Goal: Task Accomplishment & Management: Complete application form

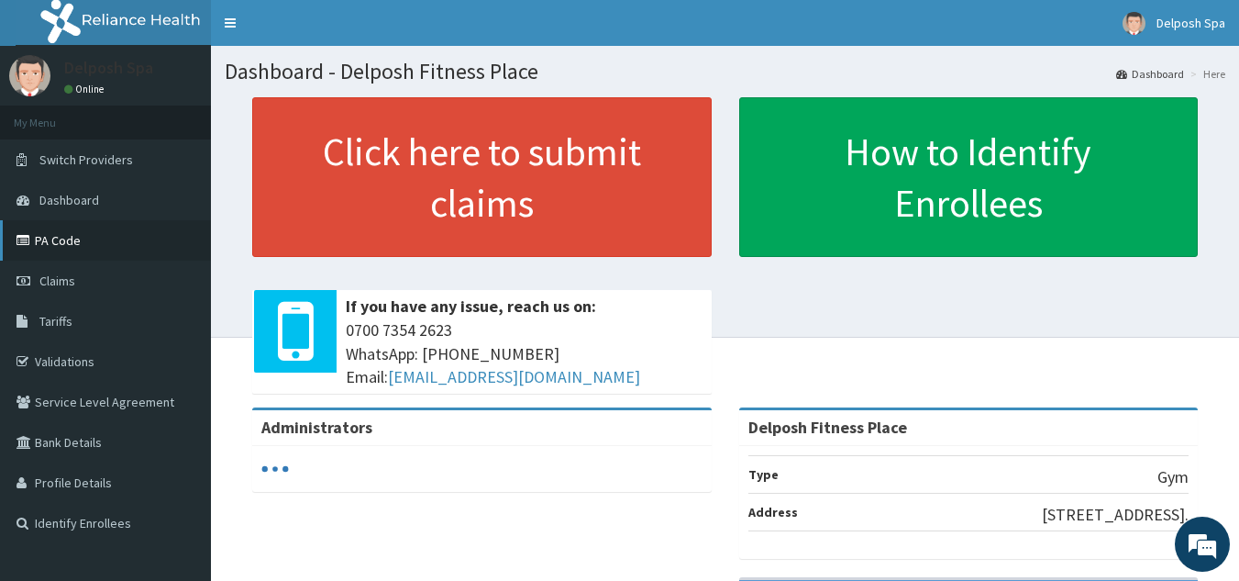
click at [58, 238] on link "PA Code" at bounding box center [105, 240] width 211 height 40
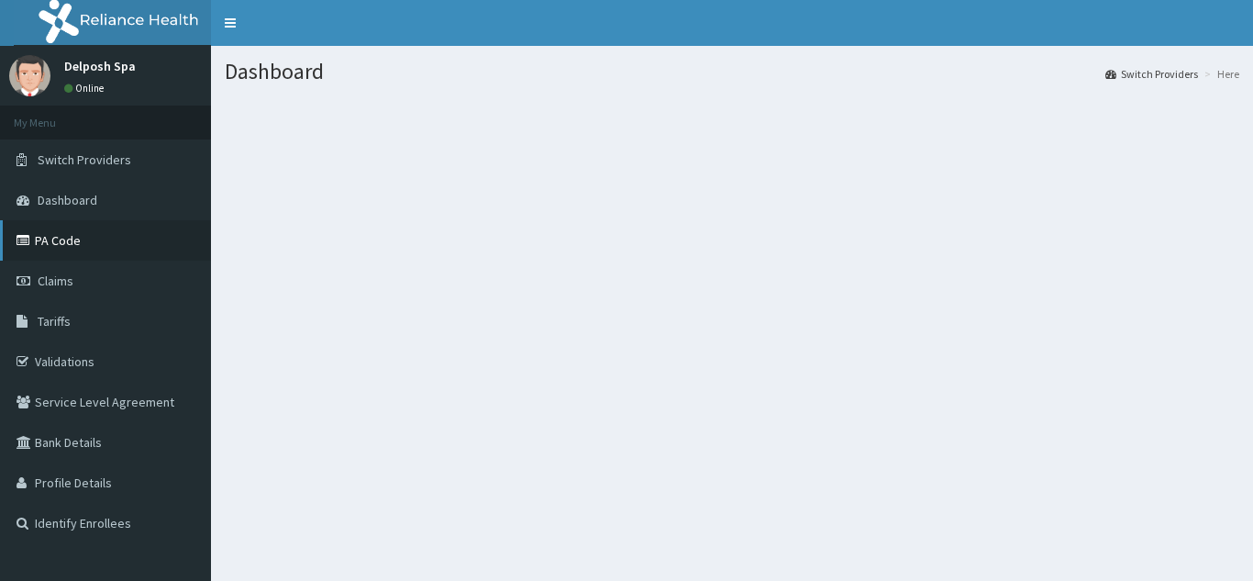
click at [79, 233] on link "PA Code" at bounding box center [105, 240] width 211 height 40
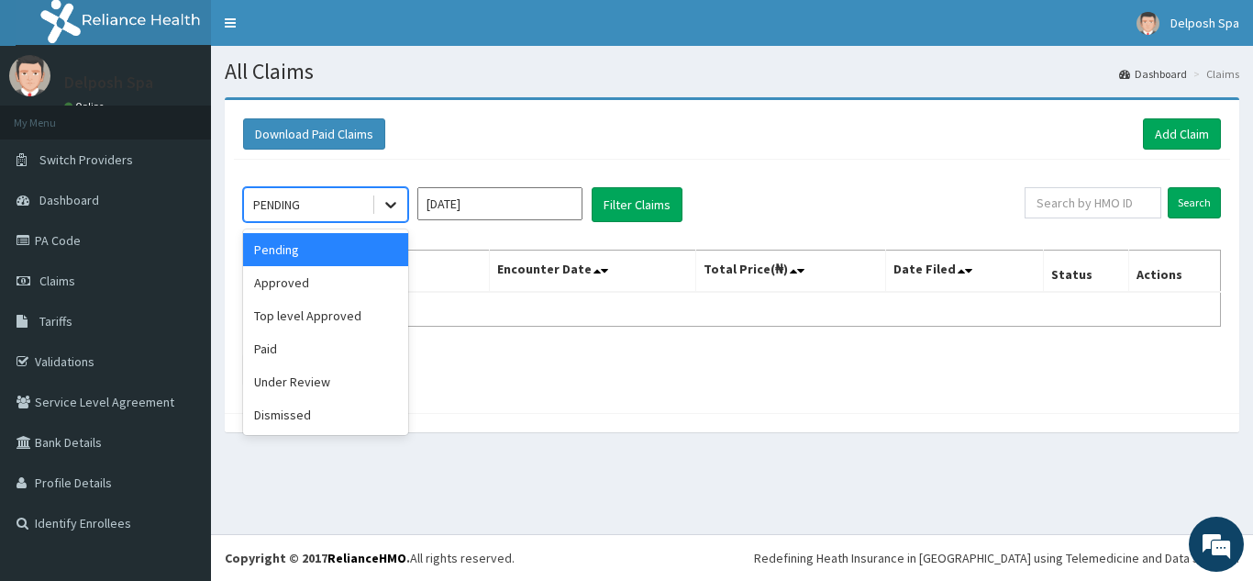
click at [394, 206] on icon at bounding box center [391, 204] width 18 height 18
click at [1068, 204] on input "text" at bounding box center [1093, 202] width 137 height 31
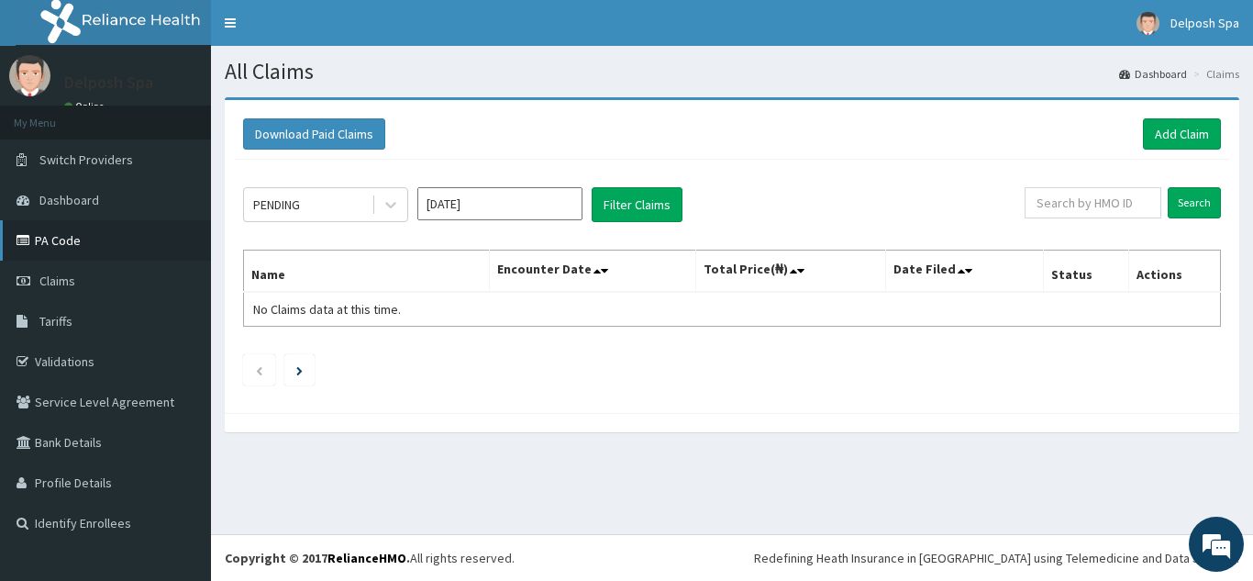
click at [50, 235] on link "PA Code" at bounding box center [105, 240] width 211 height 40
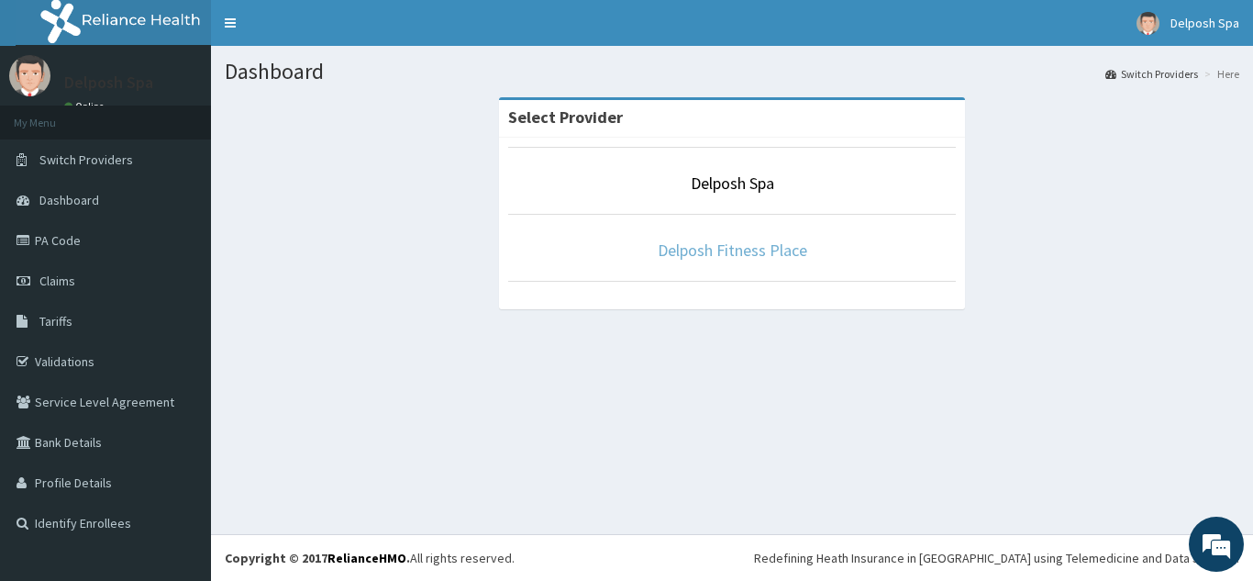
click at [713, 248] on link "Delposh Fitness Place" at bounding box center [733, 249] width 150 height 21
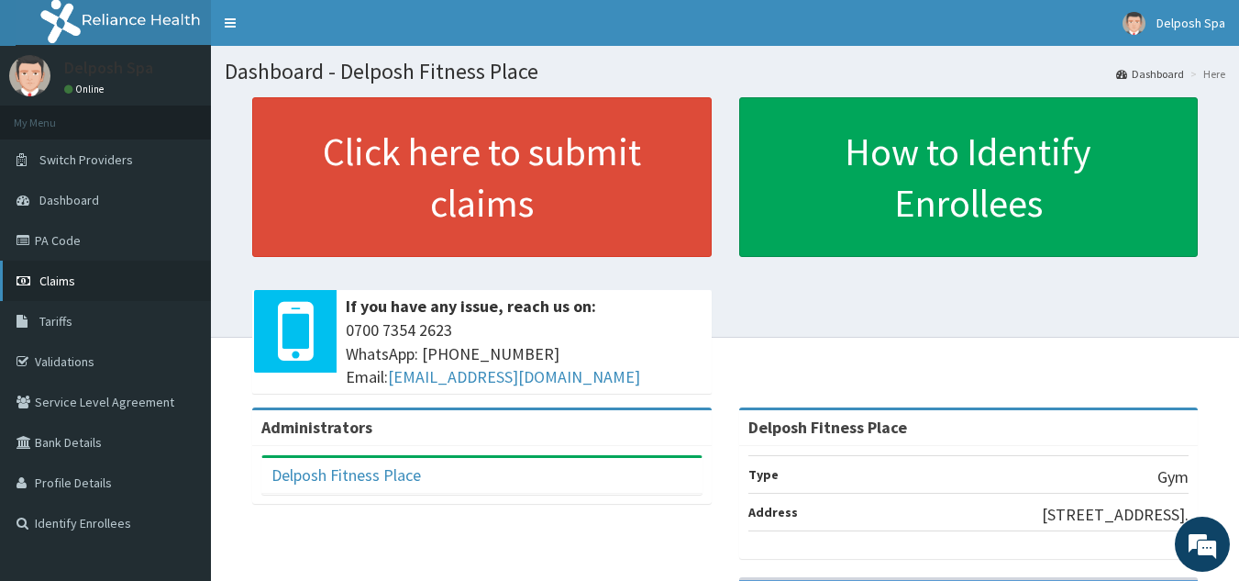
click at [73, 280] on span "Claims" at bounding box center [57, 280] width 36 height 17
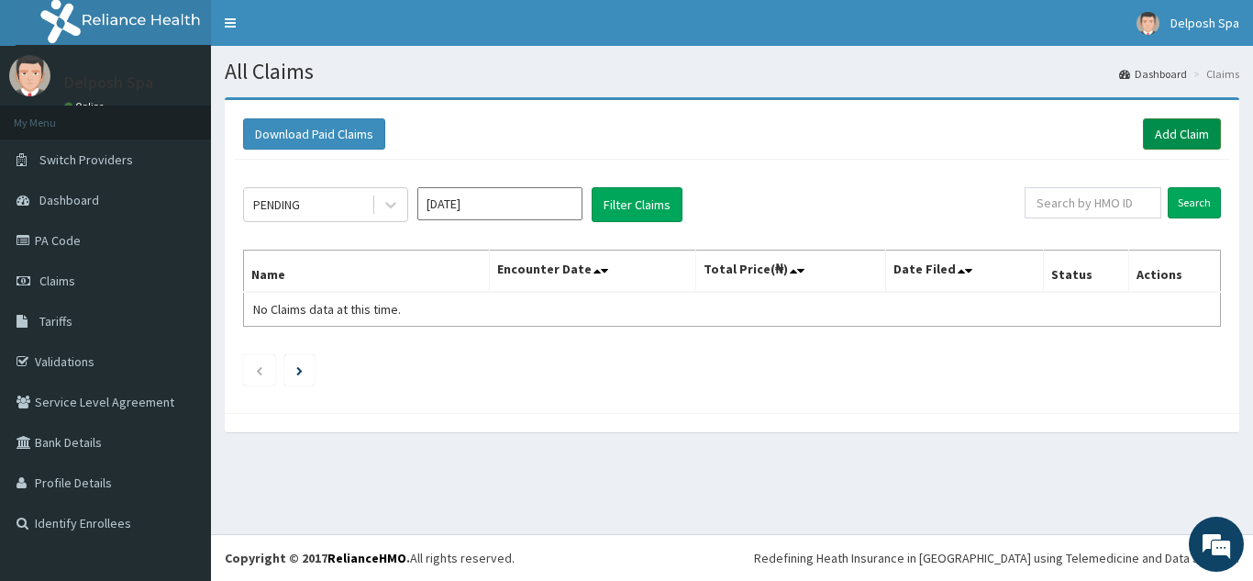
click at [1158, 128] on link "Add Claim" at bounding box center [1182, 133] width 78 height 31
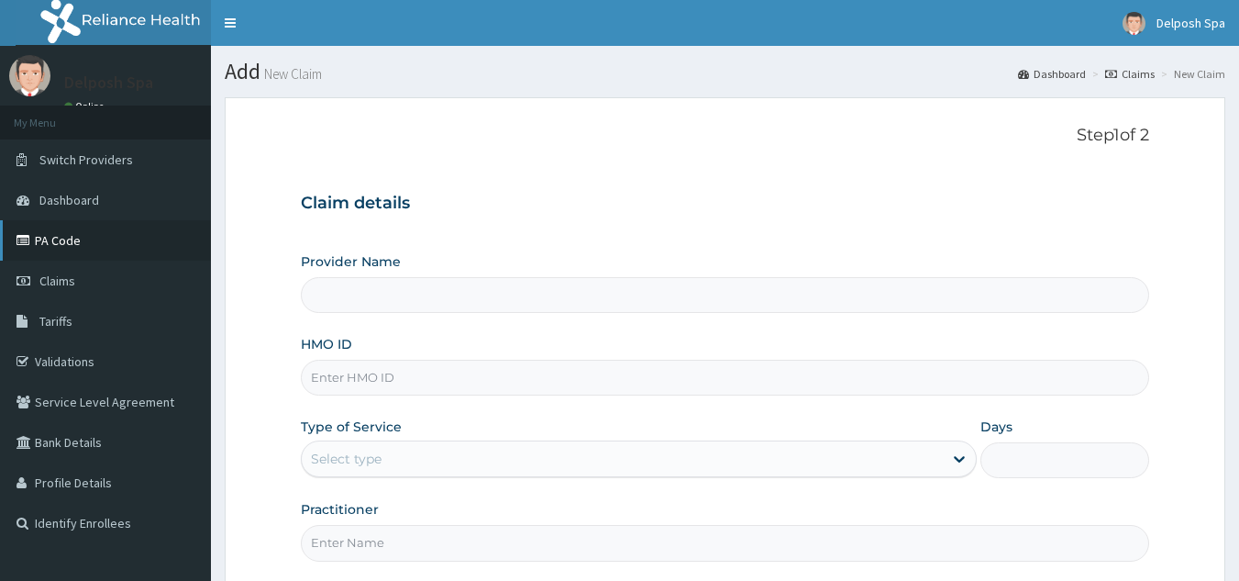
type input "Delposh Fitness Place"
type input "1"
click at [53, 245] on link "PA Code" at bounding box center [105, 240] width 211 height 40
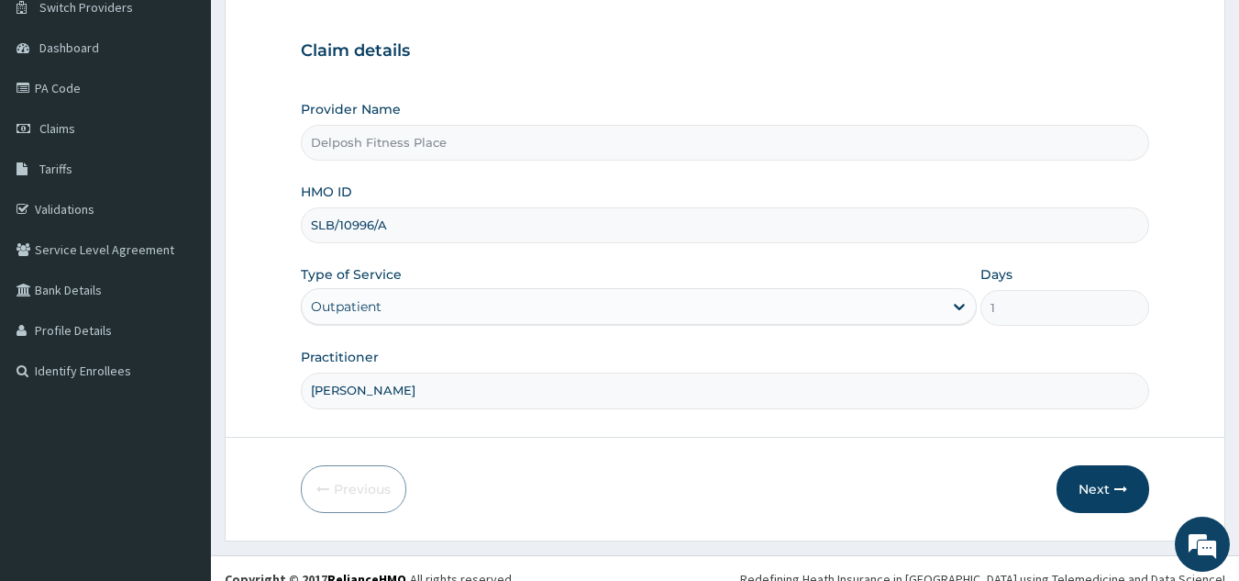
scroll to position [157, 0]
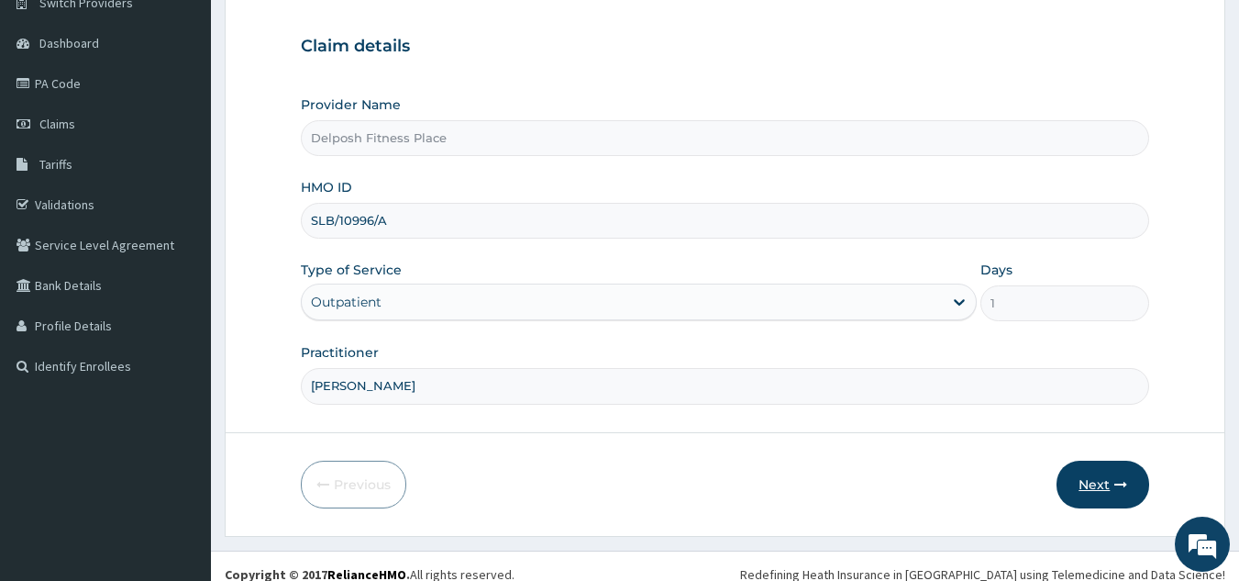
type input "[PERSON_NAME]"
click at [1108, 488] on button "Next" at bounding box center [1103, 485] width 93 height 48
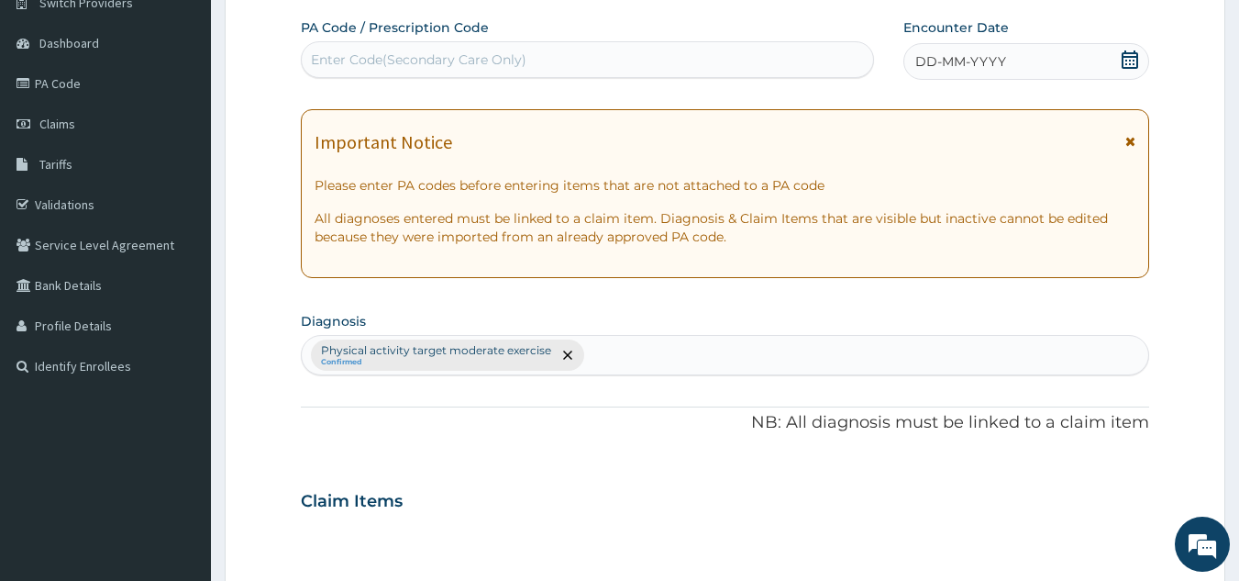
scroll to position [0, 0]
click at [585, 54] on div "Enter Code(Secondary Care Only)" at bounding box center [588, 59] width 572 height 29
paste input "PA/9B75DE"
type input "PA/9B75DE"
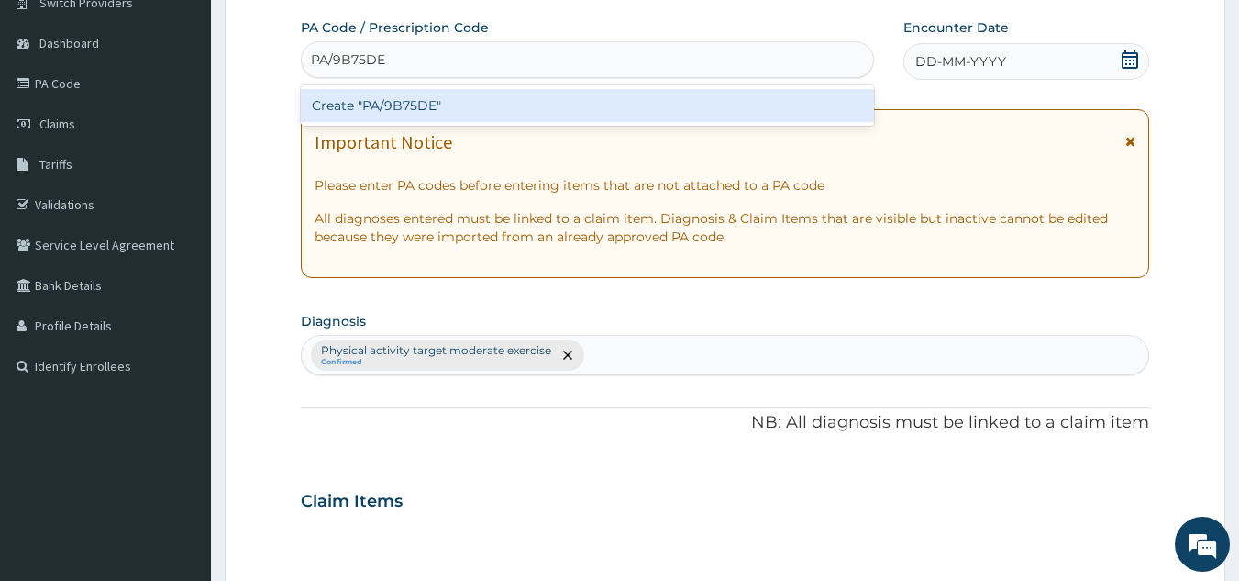
click at [504, 105] on div "Create "PA/9B75DE"" at bounding box center [588, 105] width 574 height 33
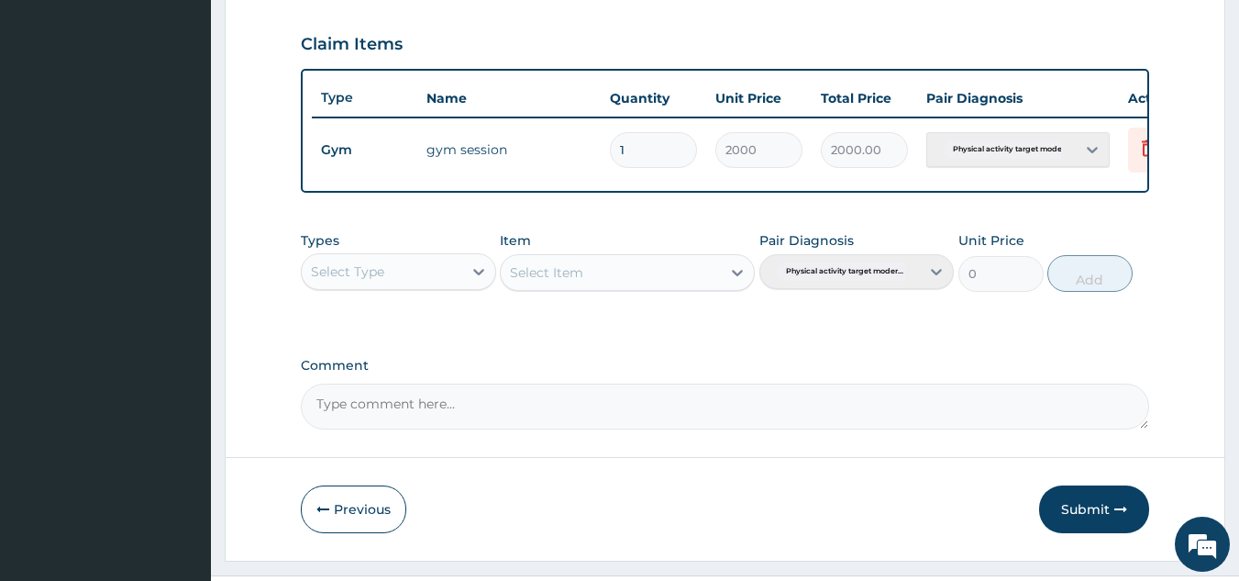
scroll to position [628, 0]
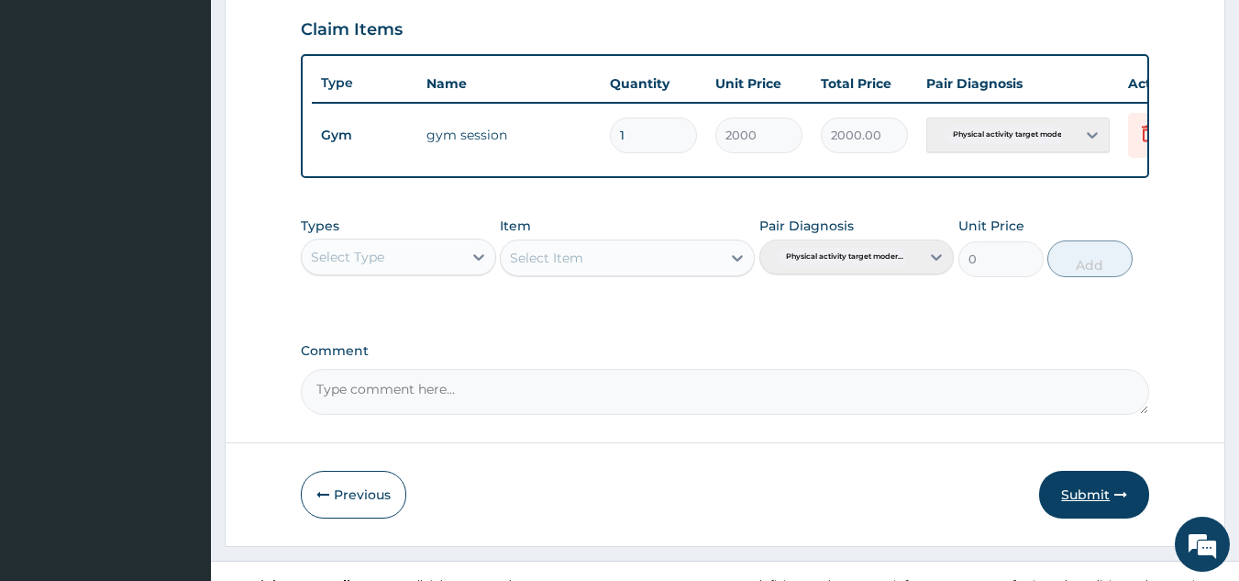
click at [1077, 504] on button "Submit" at bounding box center [1094, 495] width 110 height 48
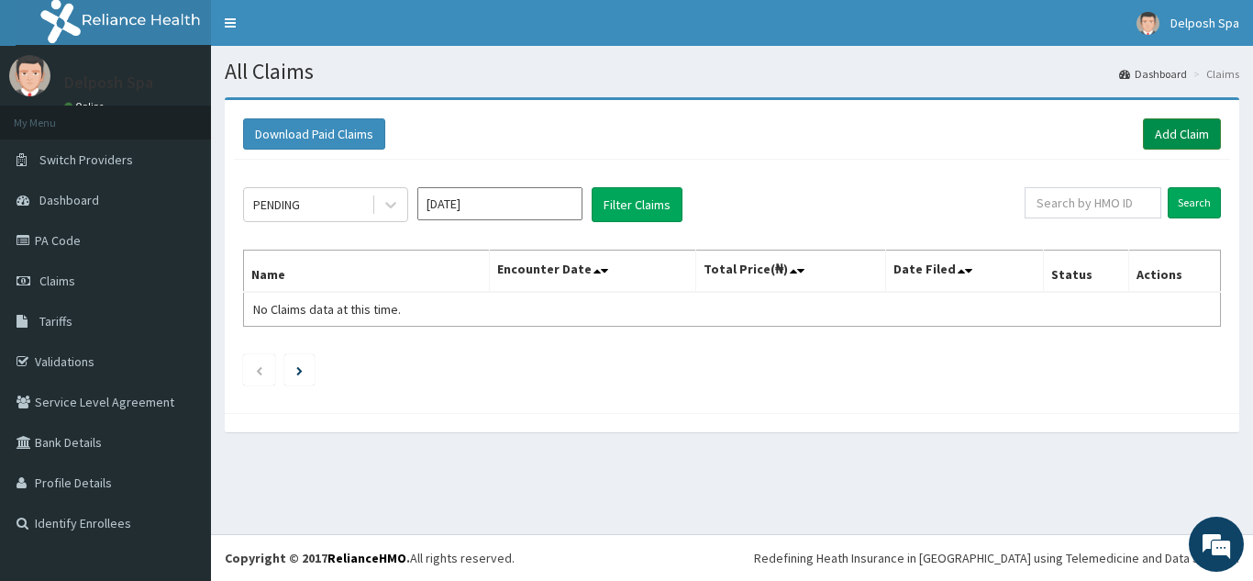
click at [1162, 131] on link "Add Claim" at bounding box center [1182, 133] width 78 height 31
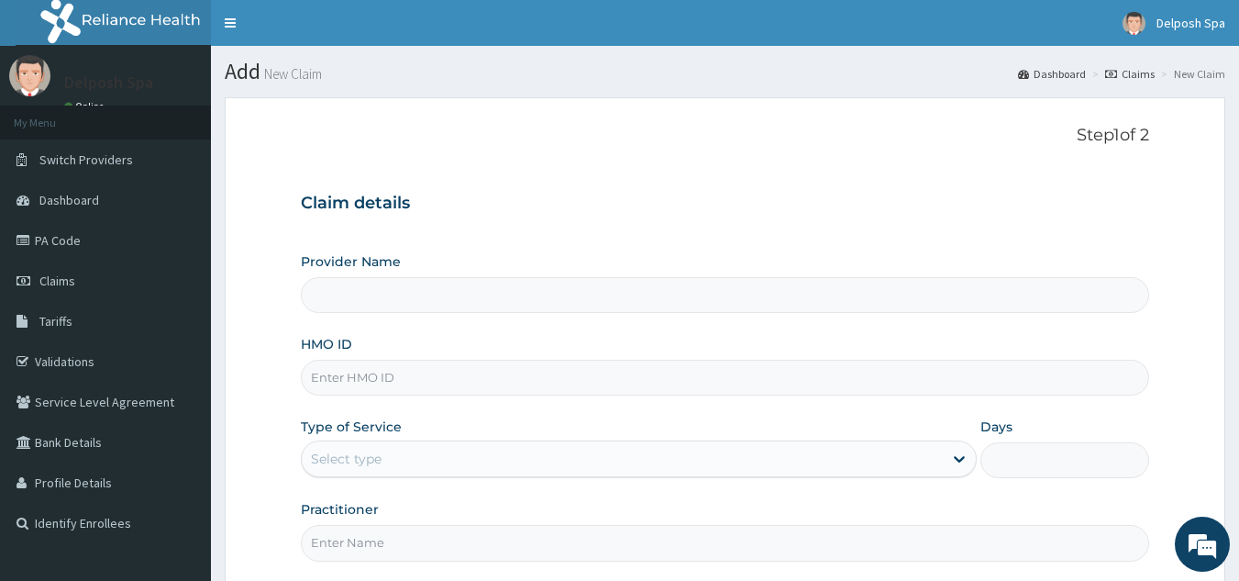
type input "Delposh Fitness Place"
type input "1"
click at [461, 377] on input "HMO ID" at bounding box center [726, 378] width 850 height 36
paste input "DUP/10060/E"
type input "DUP/10060/E"
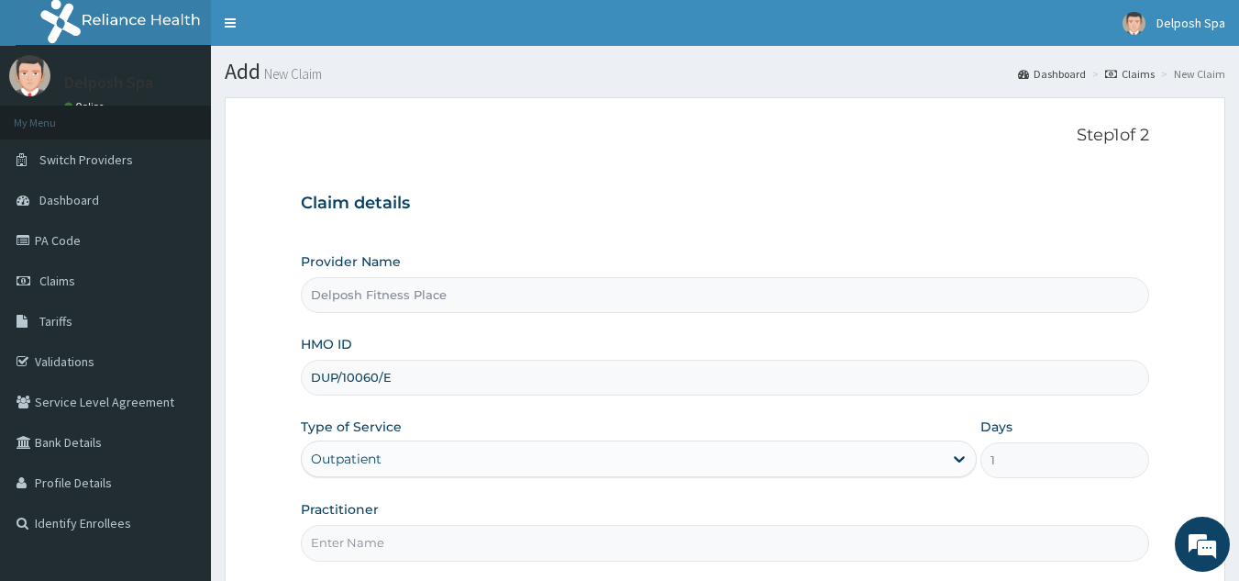
click at [424, 543] on input "Practitioner" at bounding box center [726, 543] width 850 height 36
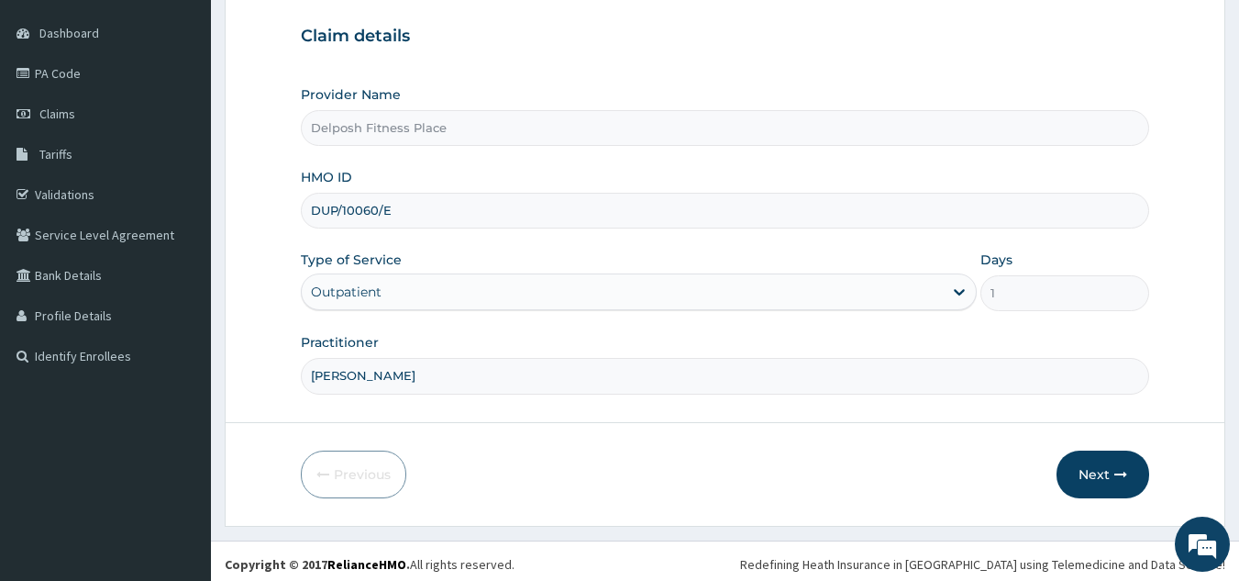
scroll to position [173, 0]
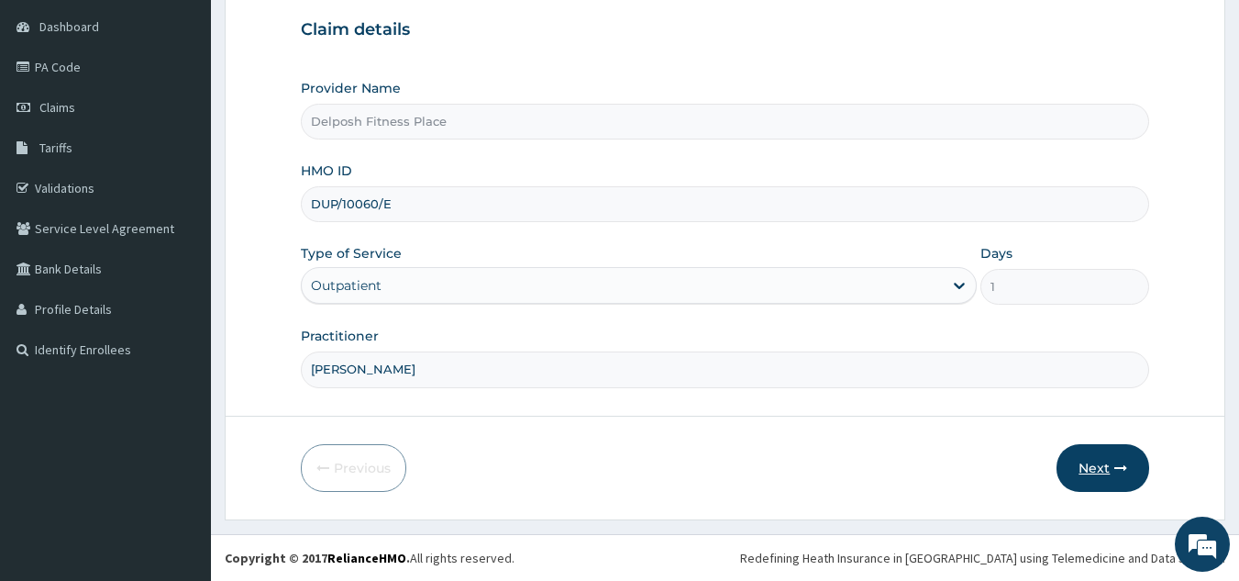
type input "CLARKSON"
click at [1102, 479] on button "Next" at bounding box center [1103, 468] width 93 height 48
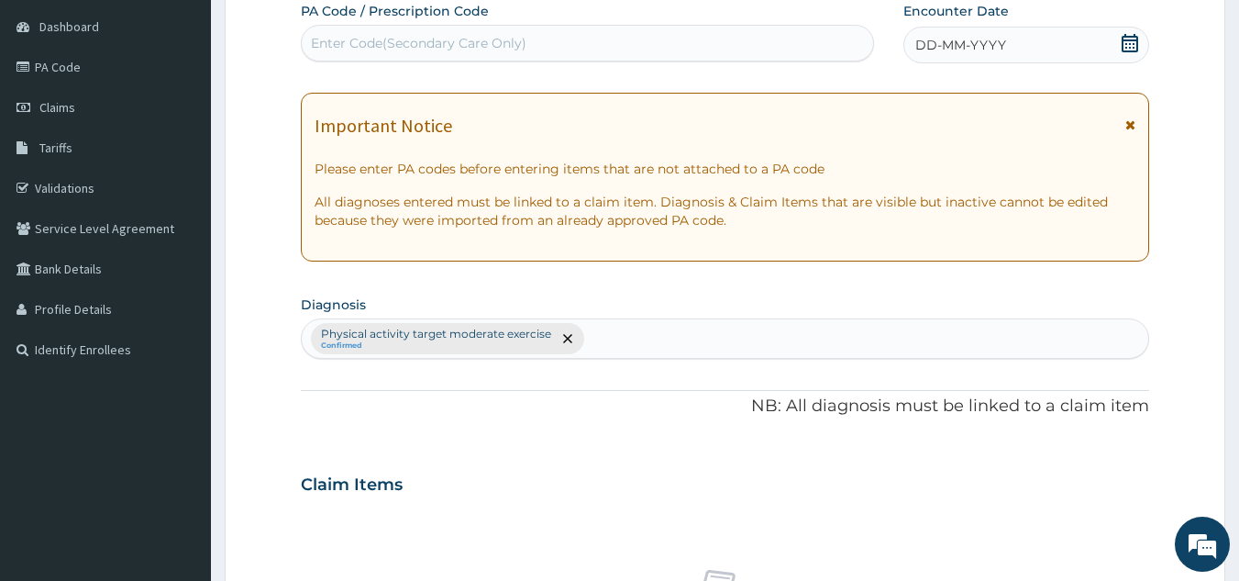
click at [732, 45] on div "Enter Code(Secondary Care Only)" at bounding box center [588, 42] width 572 height 29
paste input "PA/FE3F6E"
type input "PA/FE3F6E"
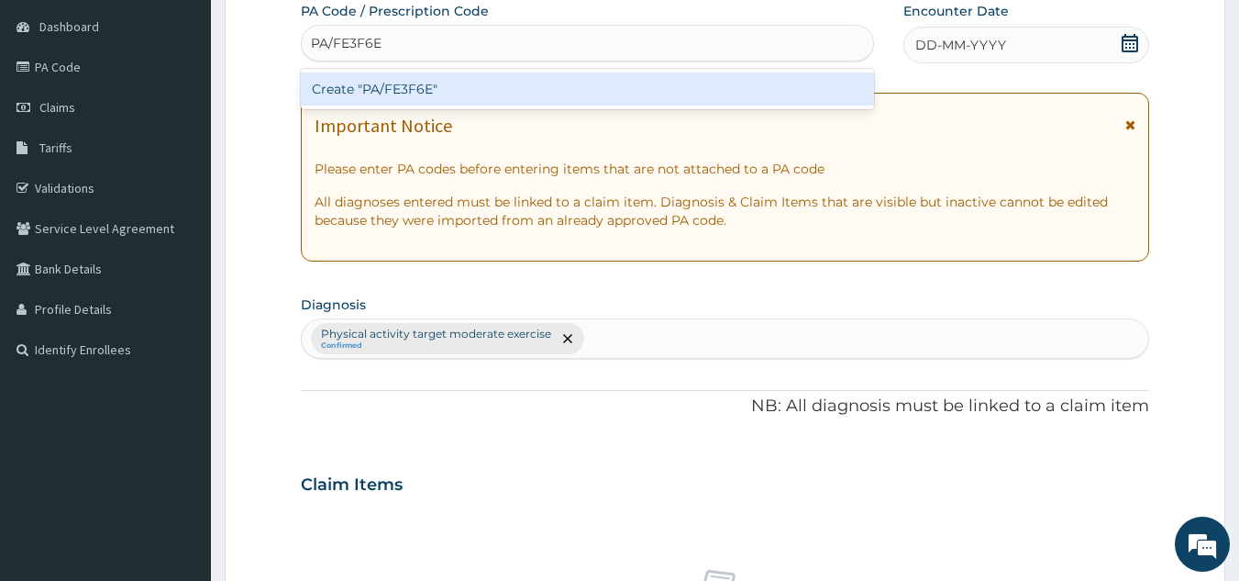
click at [655, 95] on div "Create "PA/FE3F6E"" at bounding box center [588, 88] width 574 height 33
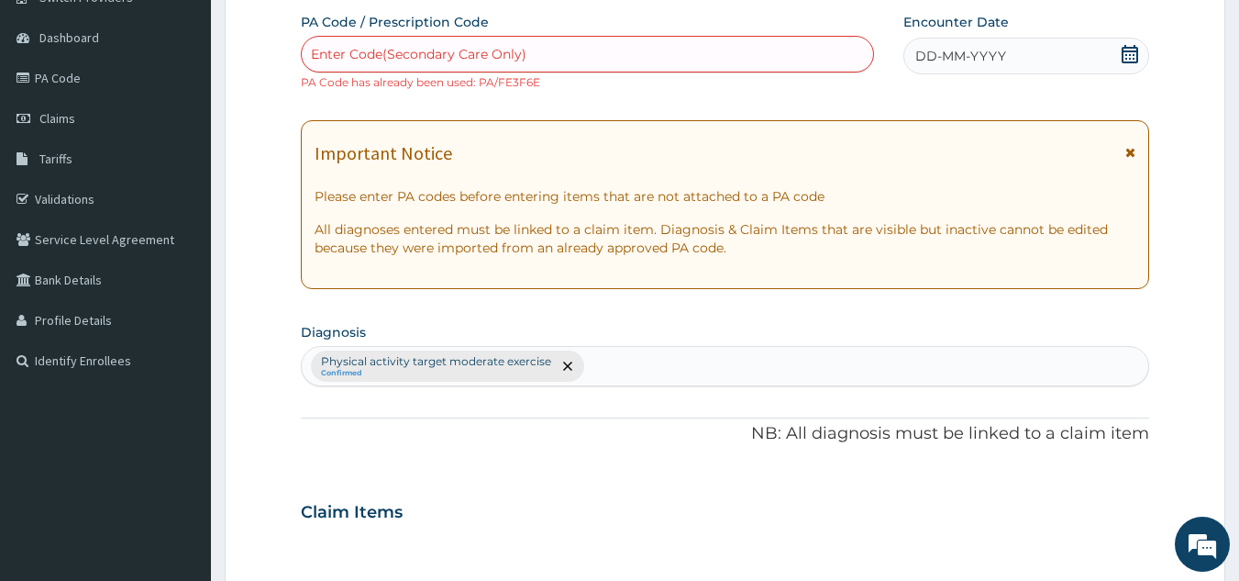
scroll to position [14, 0]
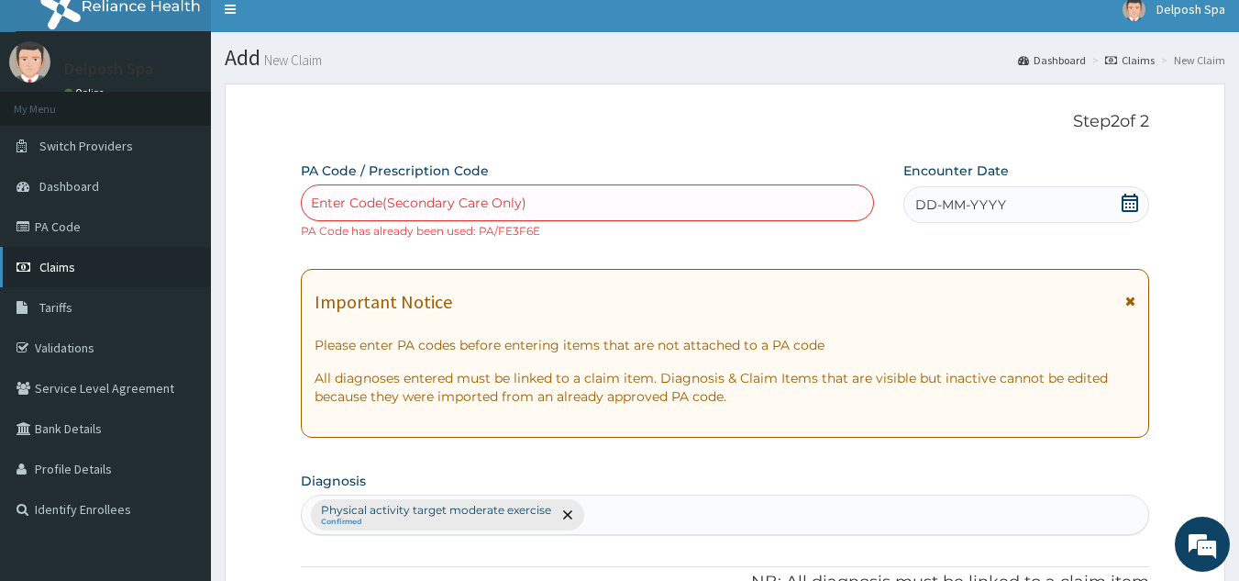
click at [64, 264] on span "Claims" at bounding box center [57, 267] width 36 height 17
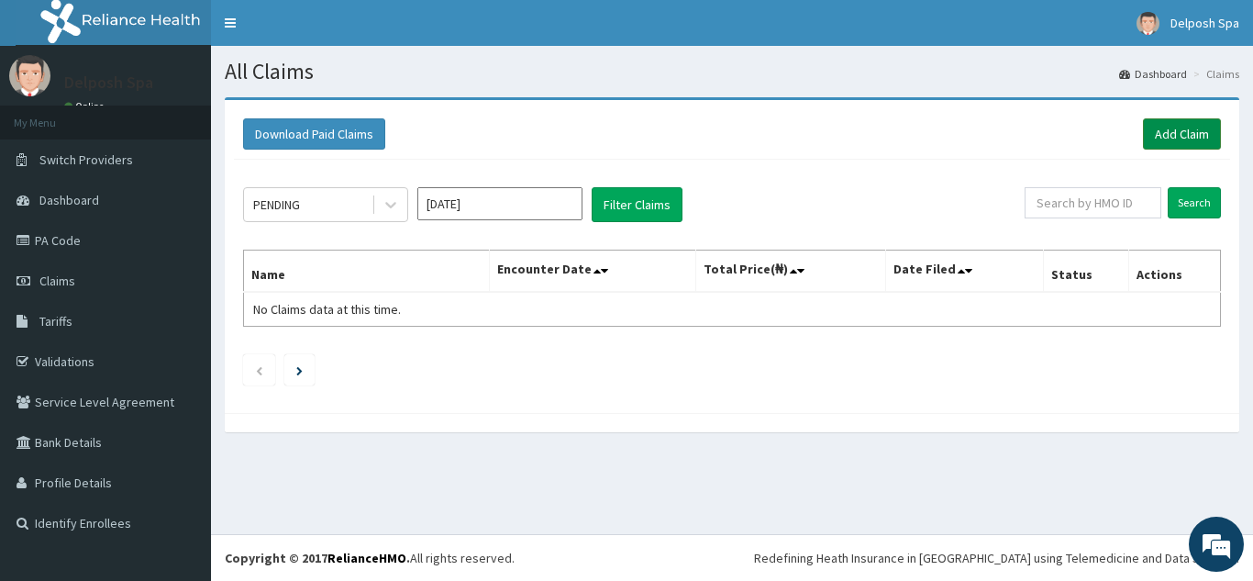
click at [1199, 139] on link "Add Claim" at bounding box center [1182, 133] width 78 height 31
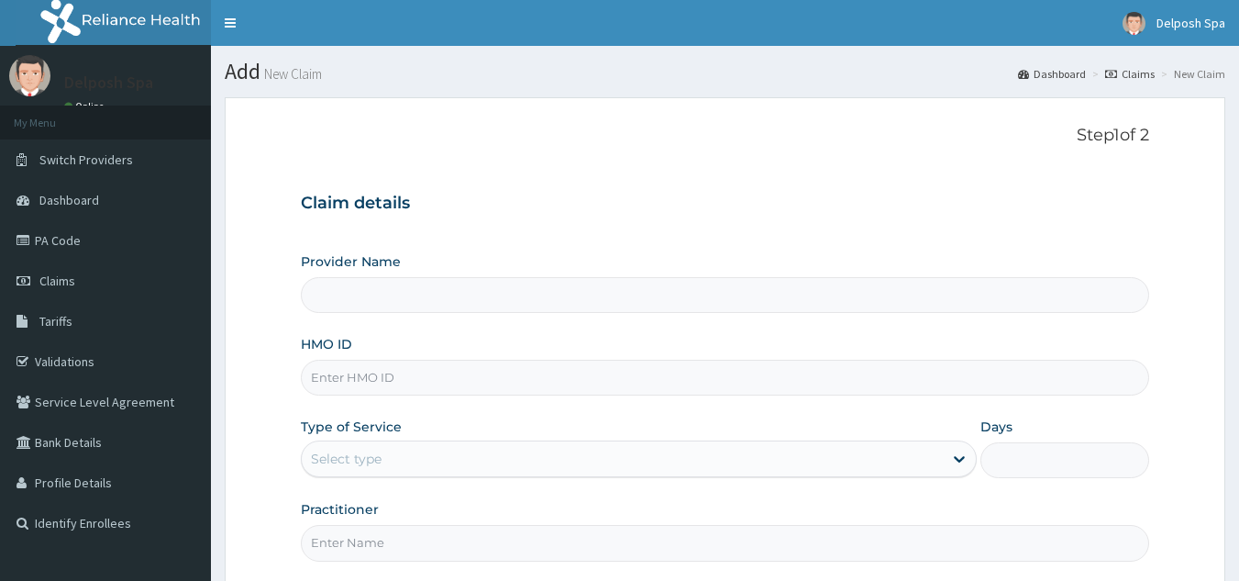
type input "Delposh Fitness Place"
type input "1"
click at [397, 380] on input "HMO ID" at bounding box center [726, 378] width 850 height 36
paste input "WAK/10169/A"
type input "WAK/10169/A"
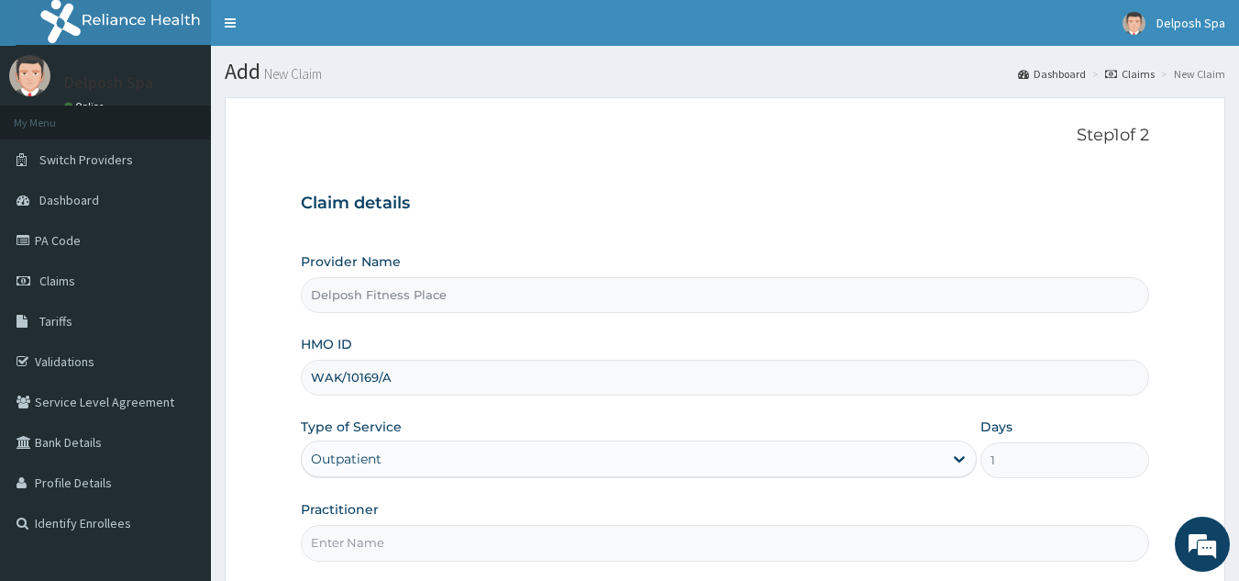
click at [591, 541] on input "Practitioner" at bounding box center [726, 543] width 850 height 36
type input "[PERSON_NAME]"
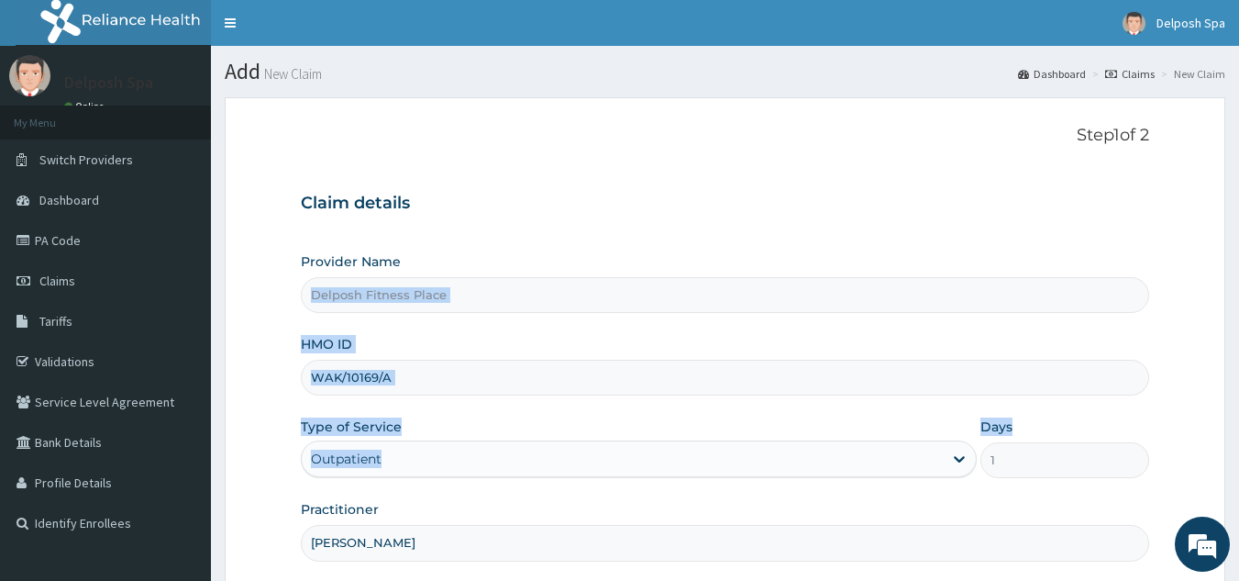
drag, startPoint x: 1237, startPoint y: 254, endPoint x: 1252, endPoint y: 467, distance: 213.4
click at [1239, 467] on html "R EL Toggle navigation Delposh Spa Delposh Spa - [EMAIL_ADDRESS][DOMAIN_NAME] M…" at bounding box center [619, 377] width 1239 height 754
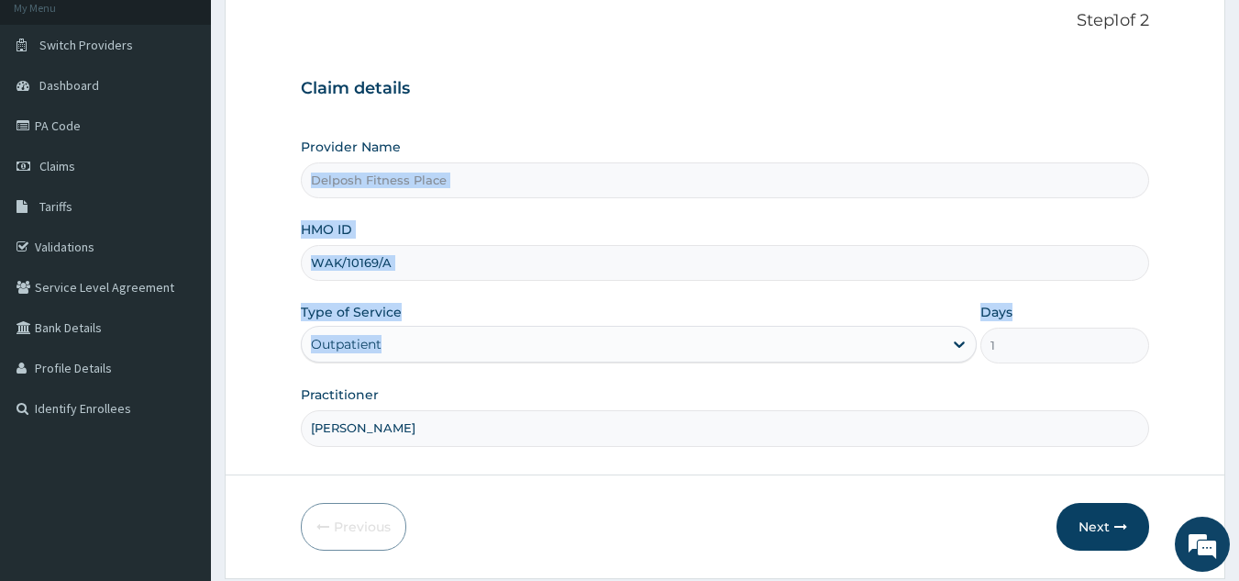
scroll to position [173, 0]
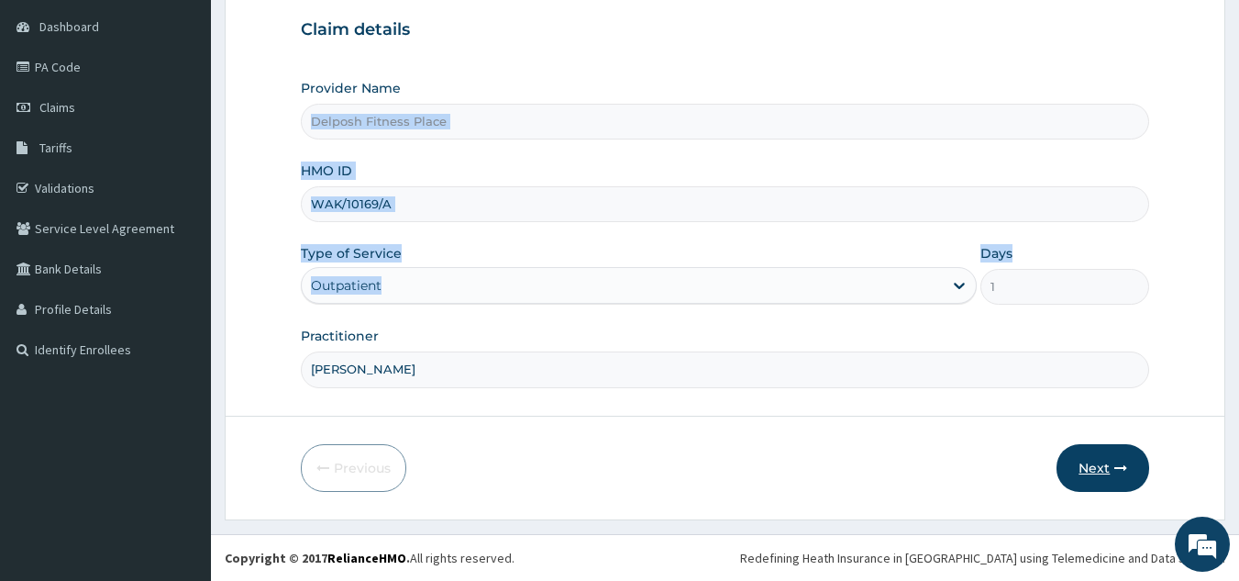
click at [1101, 461] on button "Next" at bounding box center [1103, 468] width 93 height 48
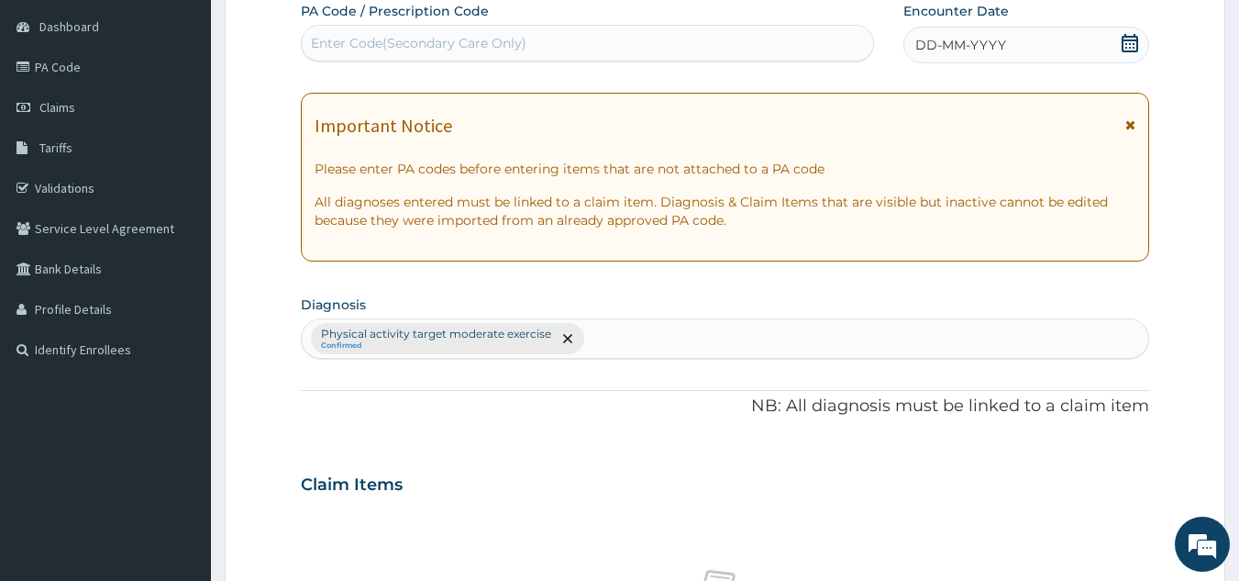
click at [671, 39] on div "Enter Code(Secondary Care Only)" at bounding box center [588, 42] width 572 height 29
paste input "PA/25CEE3"
type input "PA/25CEE3"
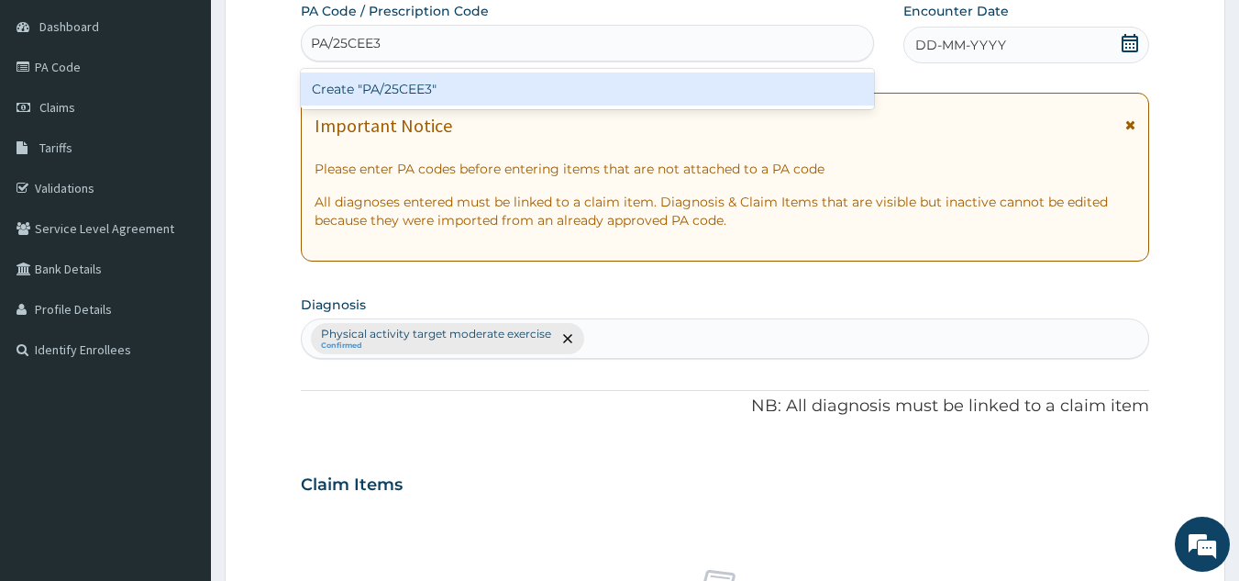
click at [623, 91] on div "Create "PA/25CEE3"" at bounding box center [588, 88] width 574 height 33
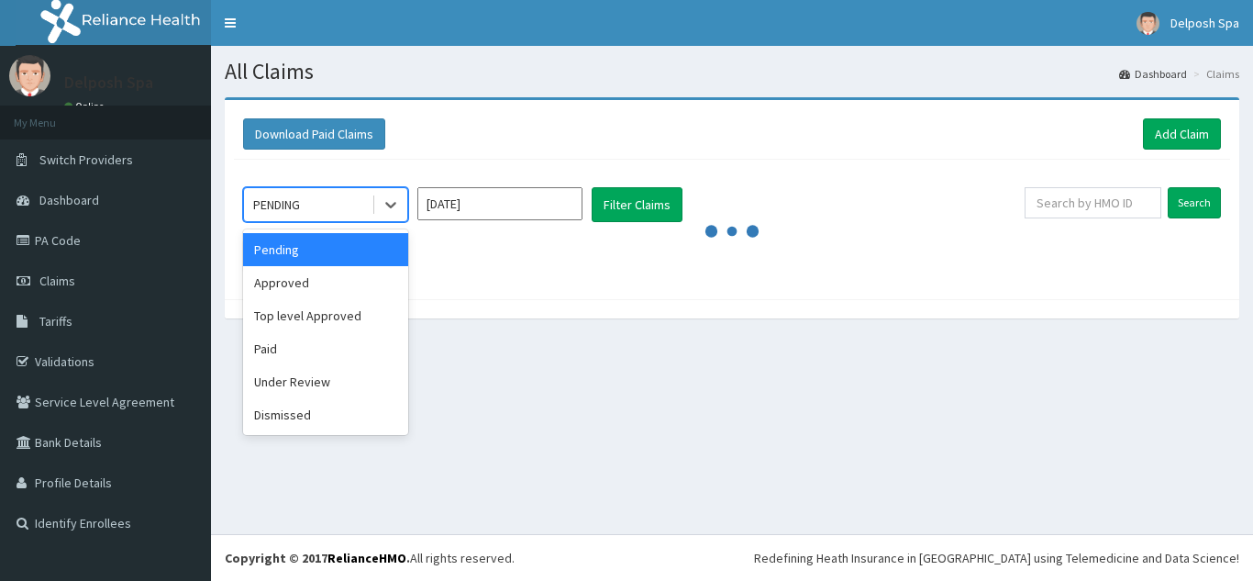
click at [398, 209] on icon at bounding box center [391, 204] width 18 height 18
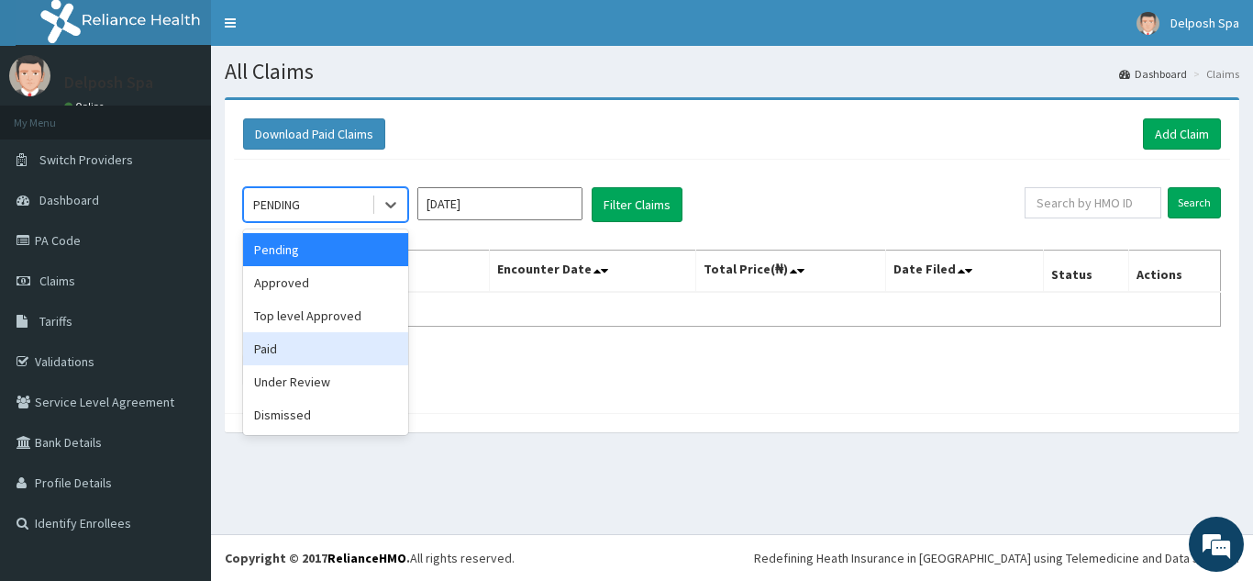
click at [315, 347] on div "Paid" at bounding box center [325, 348] width 165 height 33
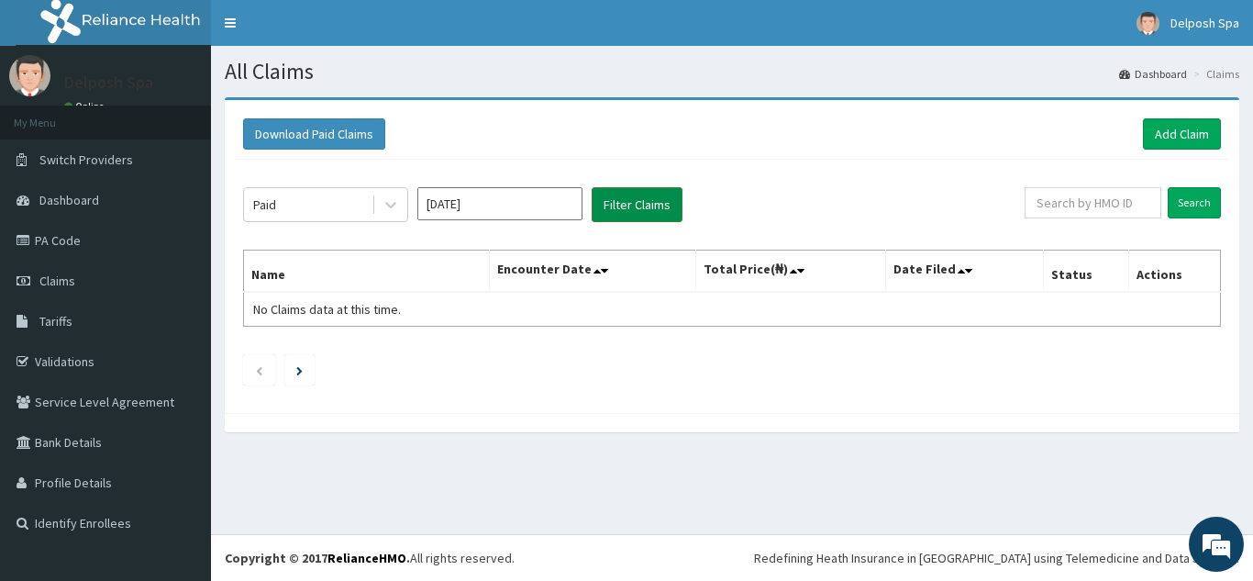
click at [650, 209] on button "Filter Claims" at bounding box center [637, 204] width 91 height 35
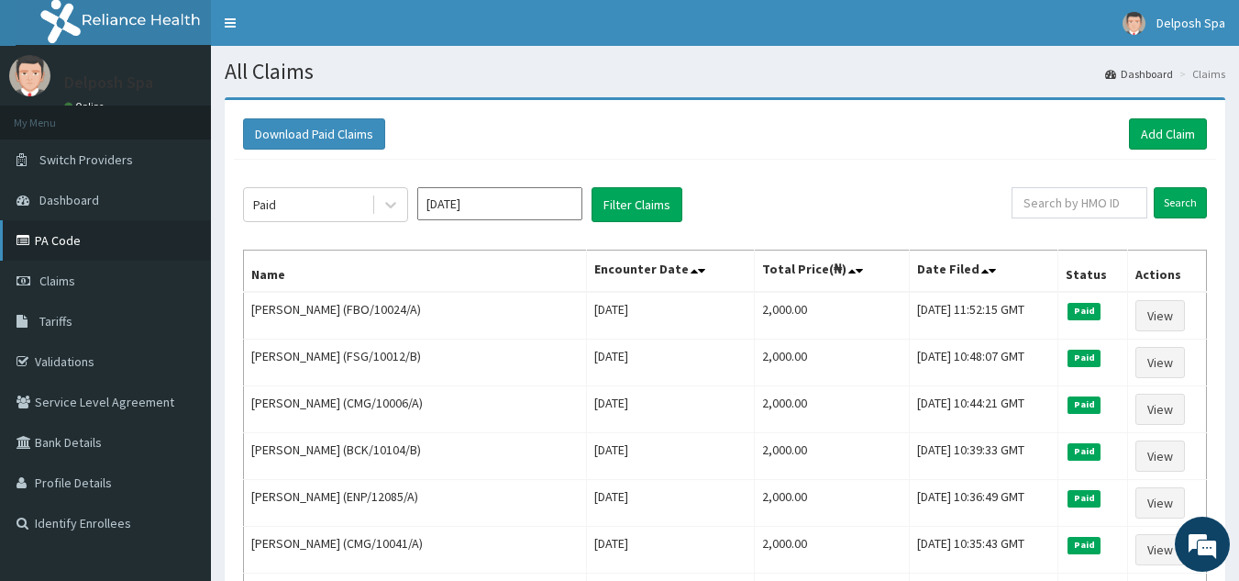
click at [53, 241] on link "PA Code" at bounding box center [105, 240] width 211 height 40
